Goal: Find specific page/section: Find specific page/section

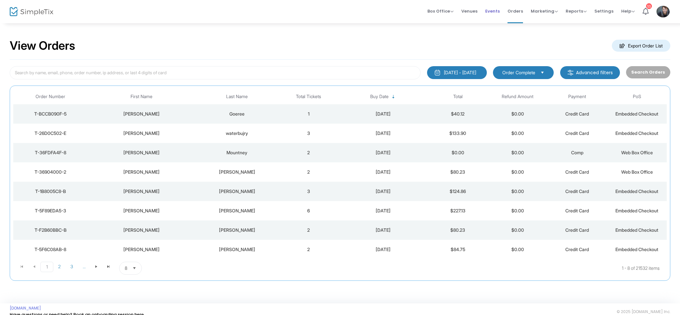
click at [503, 11] on li "Events" at bounding box center [492, 11] width 22 height 23
click at [497, 12] on span "Events" at bounding box center [492, 11] width 15 height 16
click at [500, 9] on span "Events" at bounding box center [492, 11] width 15 height 16
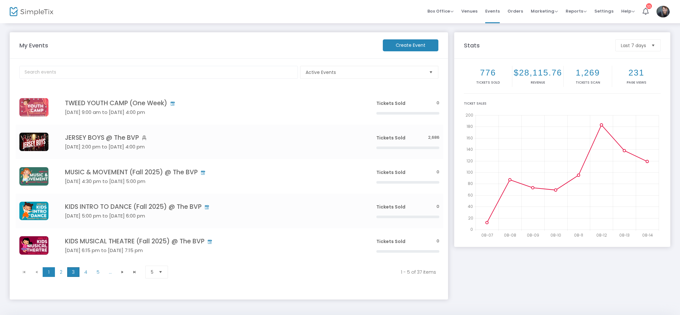
click at [68, 269] on span "3" at bounding box center [73, 272] width 12 height 10
